Goal: Check status

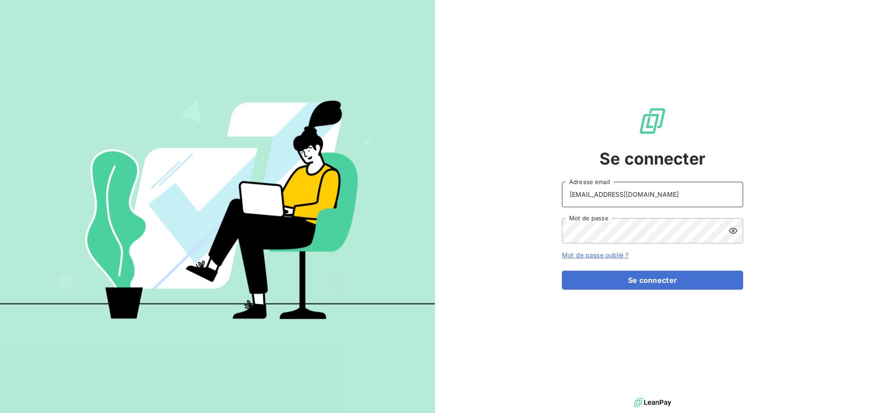
click at [656, 197] on input "[EMAIL_ADDRESS][DOMAIN_NAME]" at bounding box center [652, 194] width 181 height 25
type input "[EMAIL_ADDRESS][DOMAIN_NAME]"
click at [613, 281] on button "Se connecter" at bounding box center [652, 279] width 181 height 19
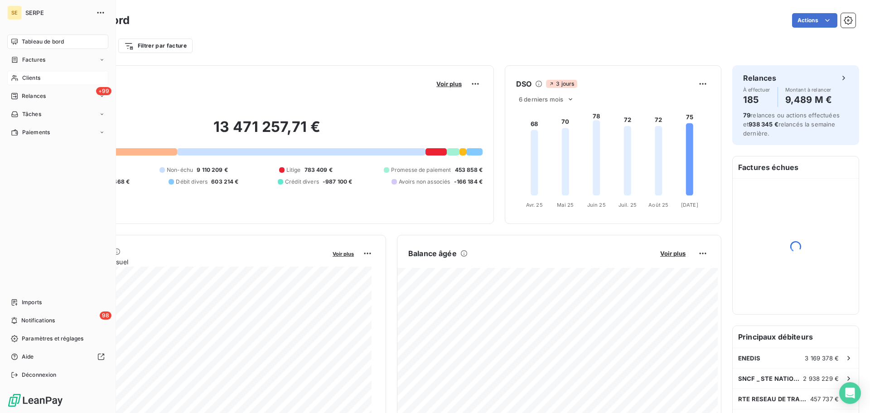
click at [31, 79] on span "Clients" at bounding box center [31, 78] width 18 height 8
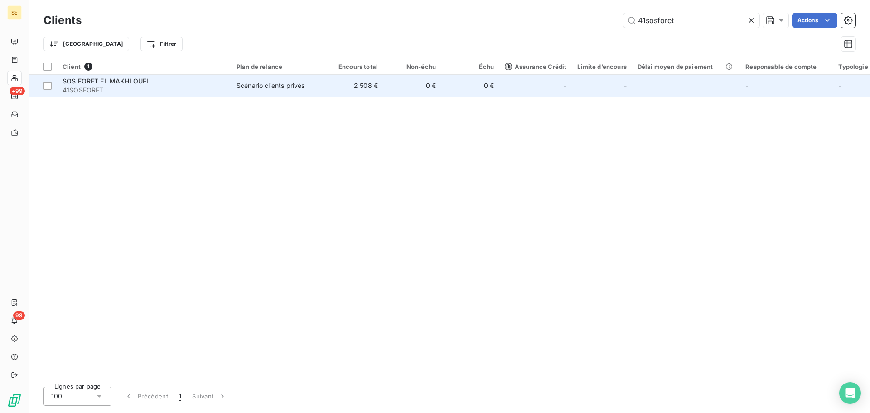
type input "41sosforet"
click at [310, 85] on span "Scénario clients privés" at bounding box center [277, 85] width 83 height 9
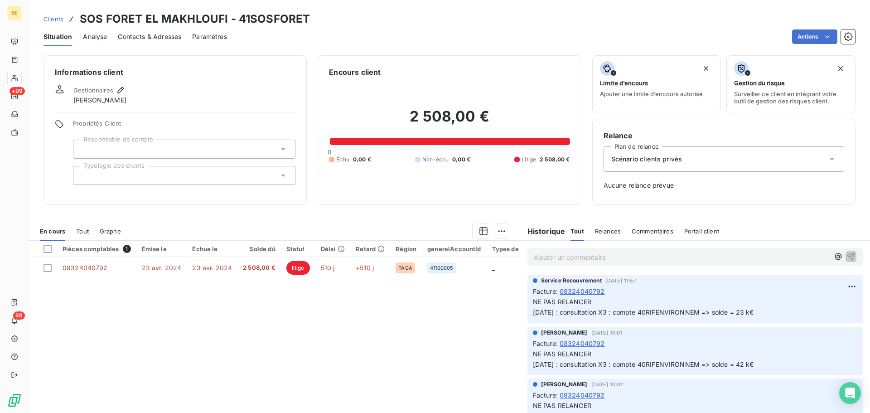
click at [698, 163] on div "Scénario clients privés" at bounding box center [723, 158] width 241 height 25
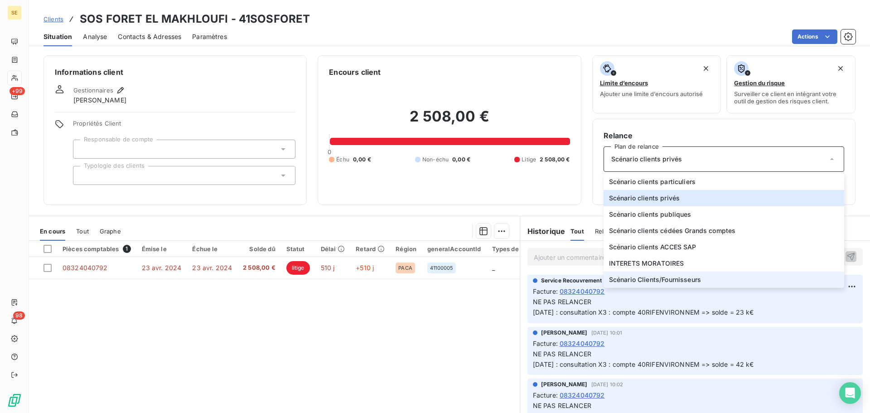
click at [688, 279] on span "Scénario Clients/Fournisseurs" at bounding box center [655, 279] width 92 height 9
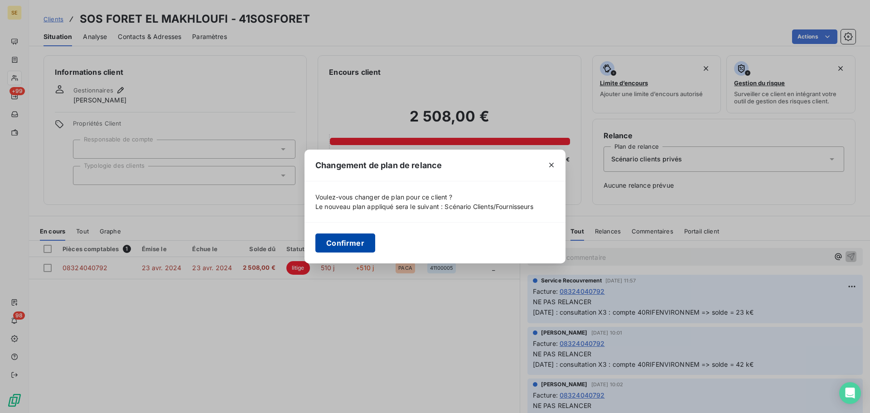
click at [338, 243] on button "Confirmer" at bounding box center [345, 242] width 60 height 19
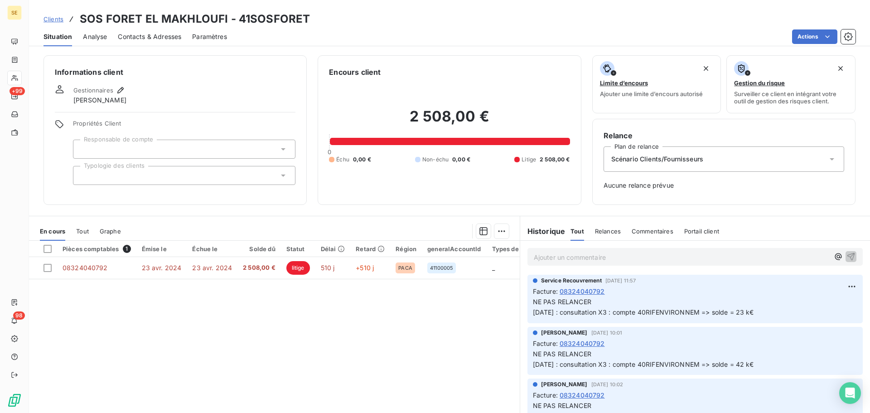
click at [283, 175] on icon at bounding box center [283, 175] width 9 height 9
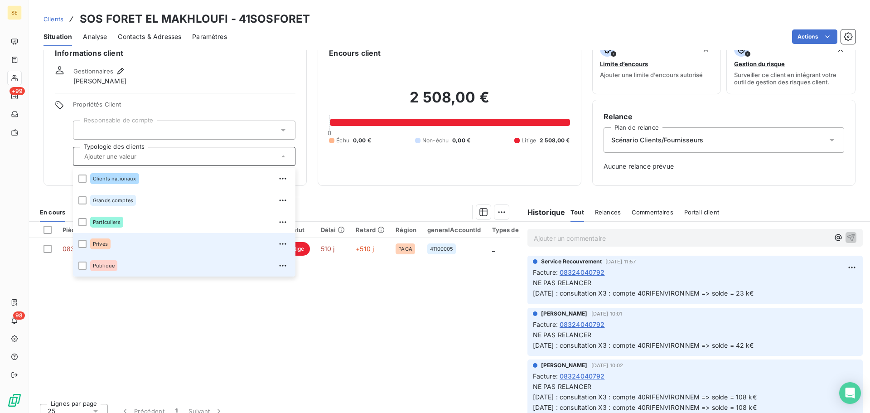
scroll to position [29, 0]
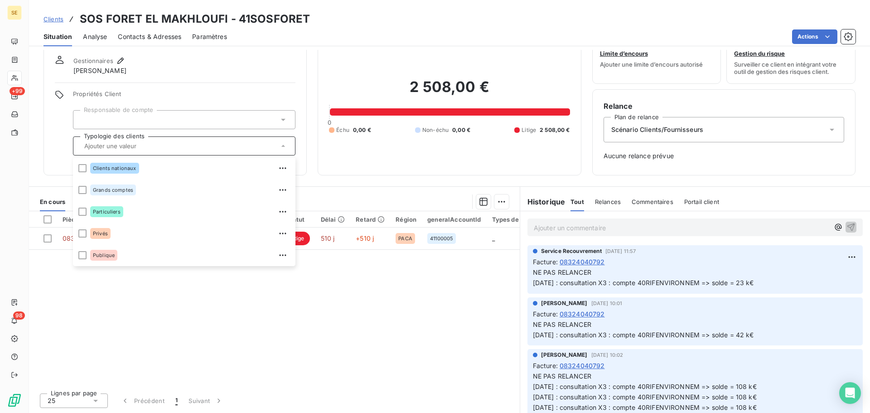
click at [301, 47] on div "Clients SOS FORET EL MAKHLOUFI - 41SOSFORET Situation Analyse Contacts & Adress…" at bounding box center [449, 206] width 841 height 413
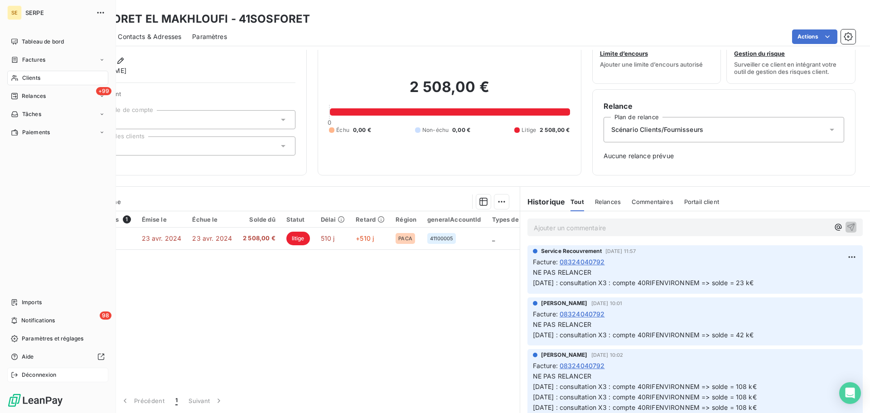
click at [53, 376] on span "Déconnexion" at bounding box center [39, 375] width 35 height 8
